Goal: Task Accomplishment & Management: Complete application form

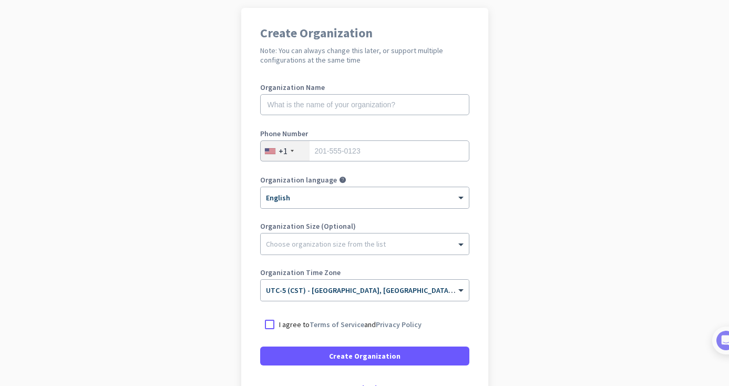
scroll to position [85, 0]
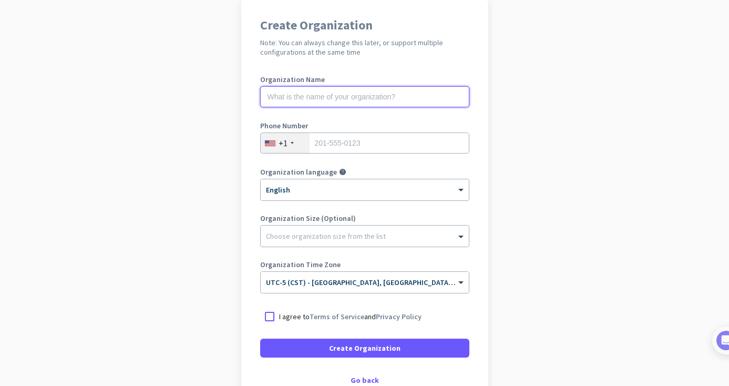
click at [403, 94] on input "text" at bounding box center [364, 96] width 209 height 21
type input "FRomagosa"
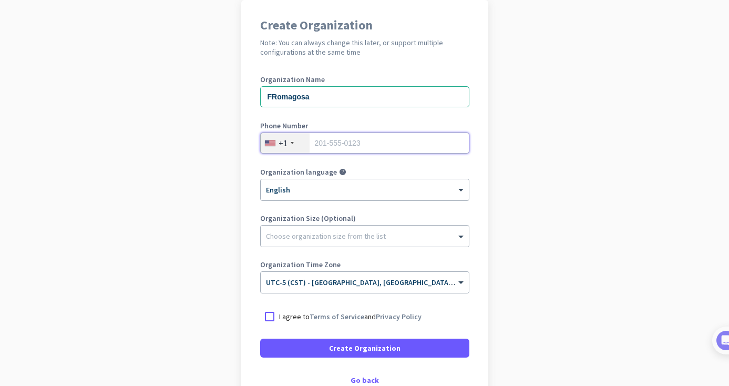
click at [380, 142] on input "tel" at bounding box center [364, 143] width 209 height 21
type input "7187597675"
click at [268, 319] on div at bounding box center [269, 316] width 19 height 19
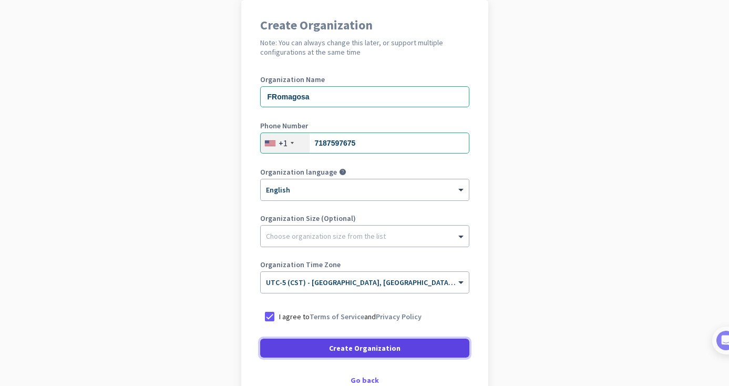
click at [296, 349] on span at bounding box center [364, 347] width 209 height 25
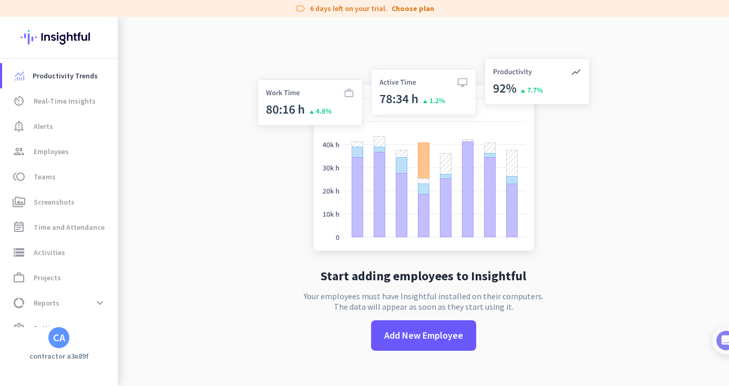
click at [60, 341] on div "CA" at bounding box center [59, 337] width 12 height 11
click at [72, 199] on div at bounding box center [364, 193] width 729 height 386
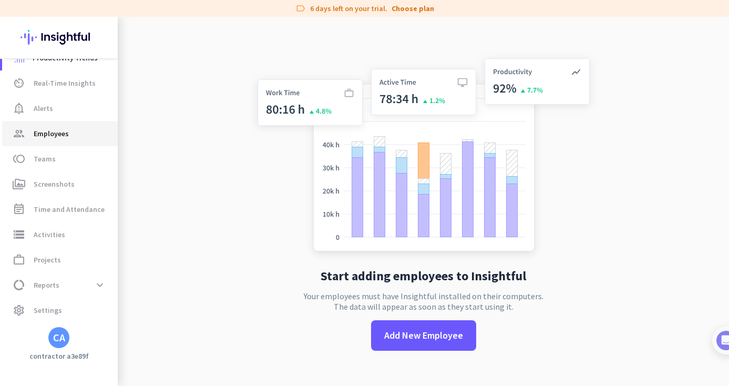
click at [63, 133] on span "Employees" at bounding box center [51, 133] width 35 height 13
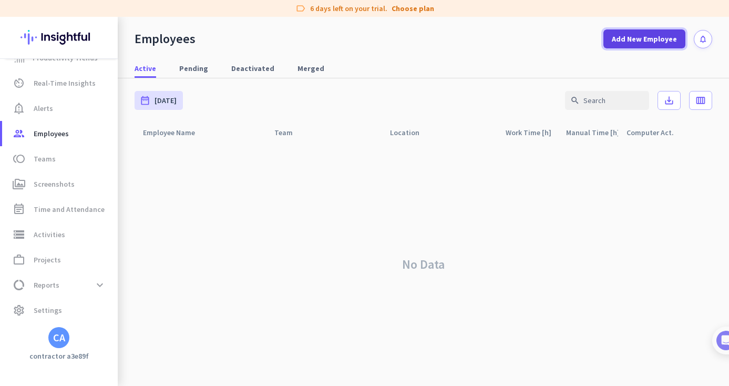
click at [632, 39] on span "Add New Employee" at bounding box center [644, 39] width 65 height 11
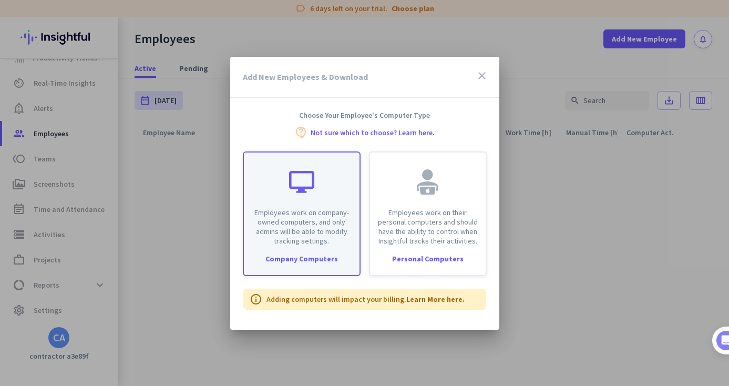
click at [310, 209] on p "Employees work on company-owned computers, and only admins will be able to modi…" at bounding box center [301, 227] width 103 height 38
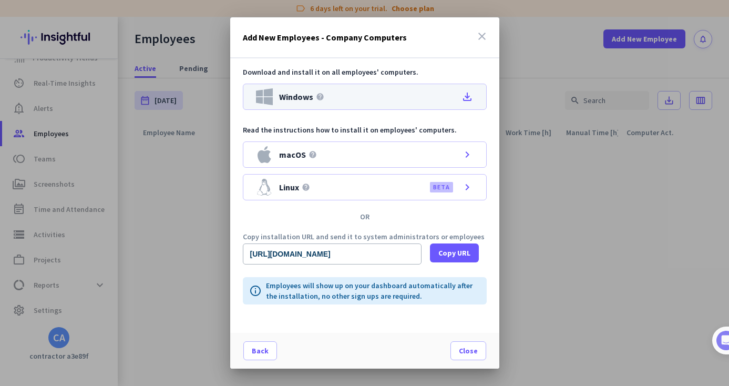
click at [334, 96] on div "Windows help file_download" at bounding box center [365, 97] width 244 height 26
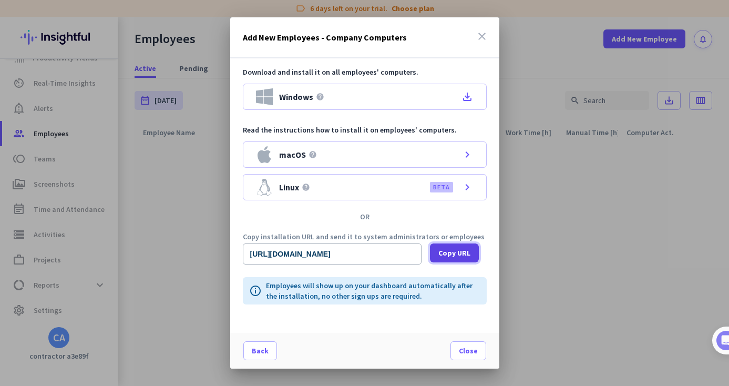
click at [454, 246] on span at bounding box center [454, 252] width 49 height 25
click at [470, 350] on span "Close" at bounding box center [468, 350] width 19 height 11
